Goal: Task Accomplishment & Management: Use online tool/utility

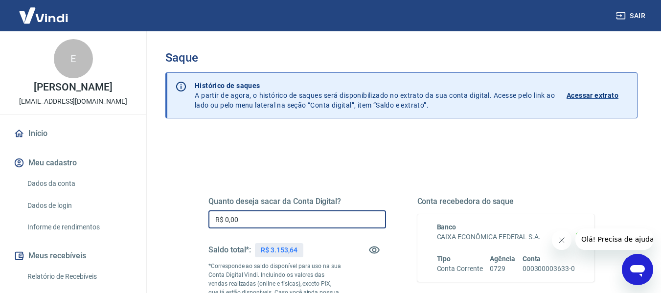
click at [247, 216] on input "R$ 0,00" at bounding box center [297, 219] width 178 height 18
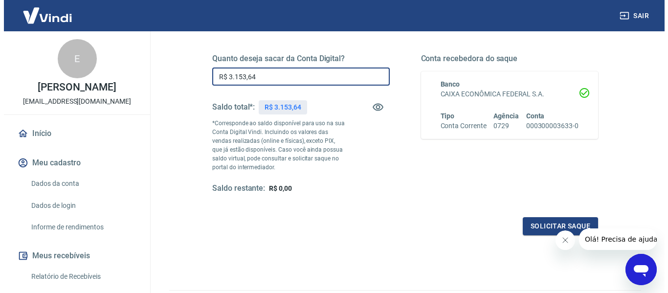
scroll to position [147, 0]
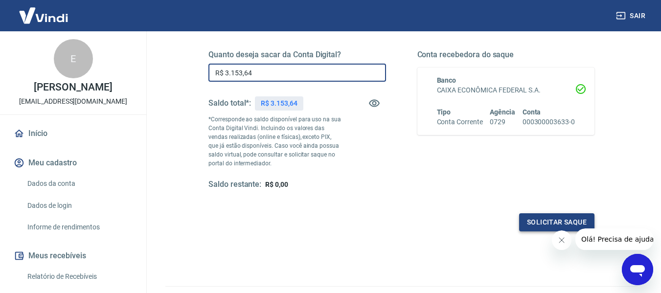
type input "R$ 3.153,64"
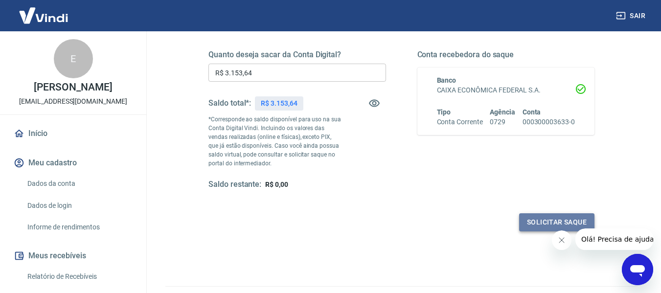
click at [536, 221] on button "Solicitar saque" at bounding box center [556, 222] width 75 height 18
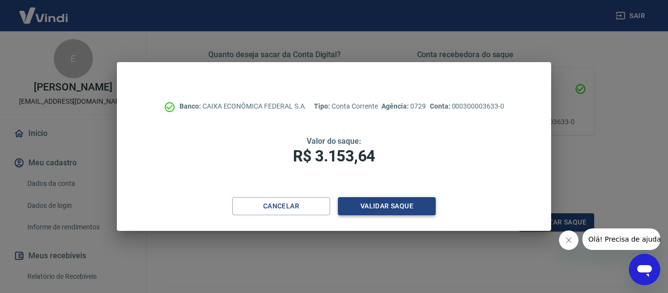
click at [372, 203] on button "Validar saque" at bounding box center [387, 206] width 98 height 18
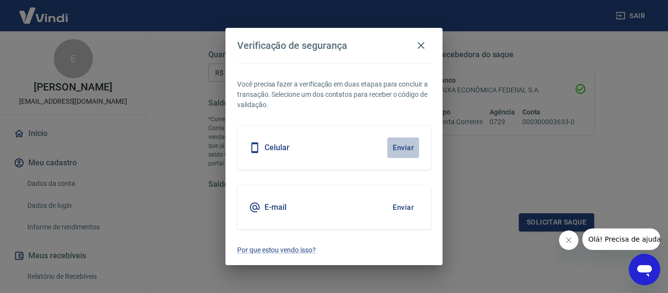
click at [404, 149] on button "Enviar" at bounding box center [403, 147] width 32 height 21
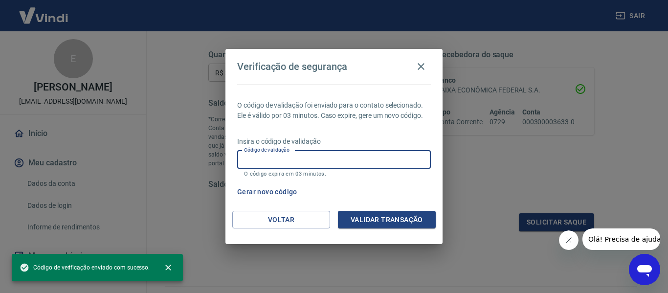
click at [292, 157] on input "Código de validação" at bounding box center [334, 160] width 194 height 18
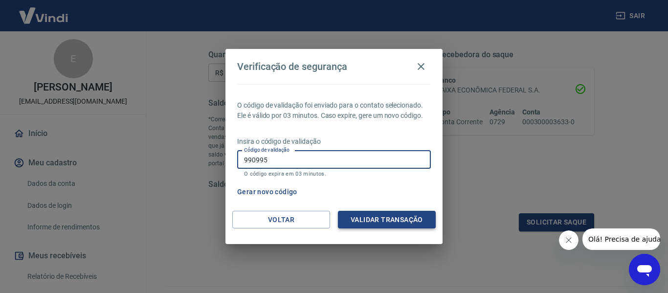
type input "990995"
click at [394, 213] on button "Validar transação" at bounding box center [387, 220] width 98 height 18
